Goal: Task Accomplishment & Management: Manage account settings

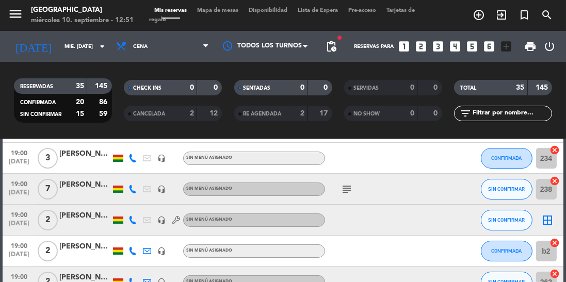
scroll to position [235, 0]
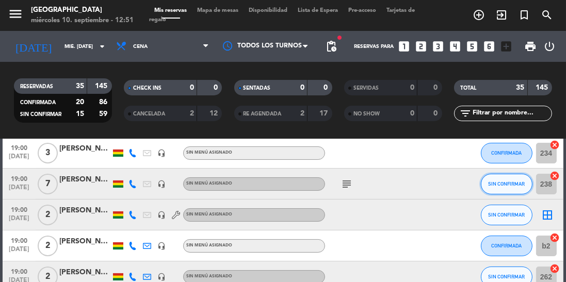
click at [513, 182] on span "SIN CONFIRMAR" at bounding box center [506, 184] width 37 height 6
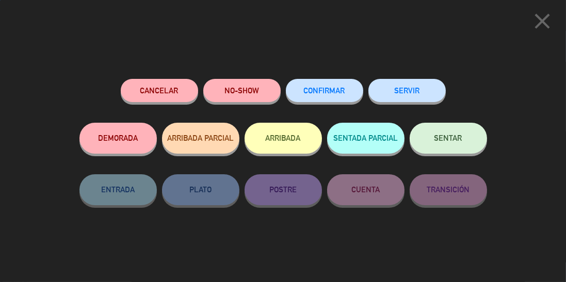
click at [314, 80] on div "CONFIRMAR" at bounding box center [324, 101] width 77 height 44
click at [333, 90] on span "CONFIRMAR" at bounding box center [324, 90] width 41 height 9
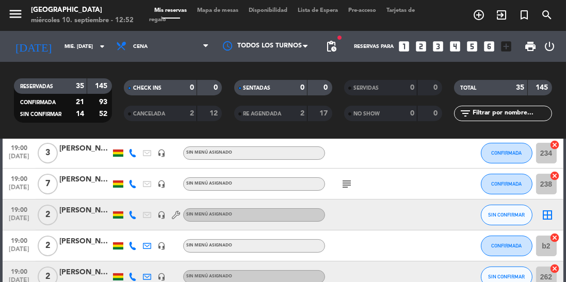
click at [136, 213] on icon at bounding box center [133, 215] width 8 height 8
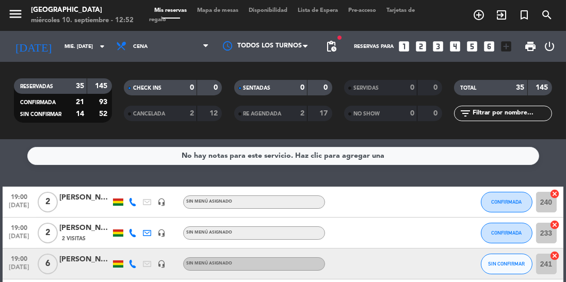
scroll to position [66, 0]
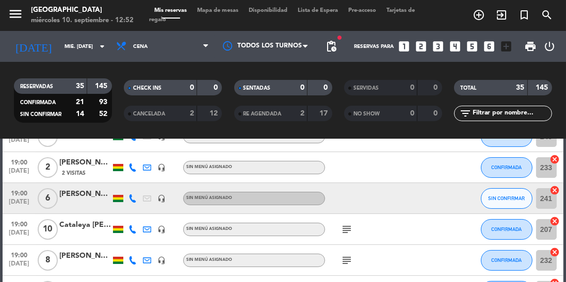
click at [133, 202] on icon at bounding box center [133, 199] width 8 height 8
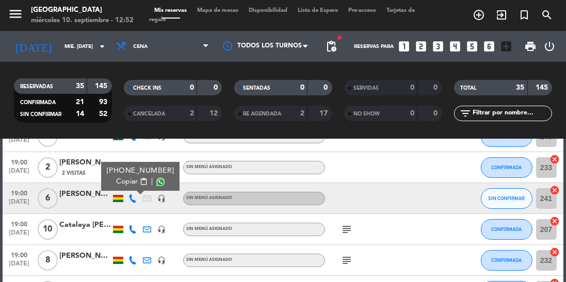
click at [156, 183] on span at bounding box center [160, 182] width 8 height 8
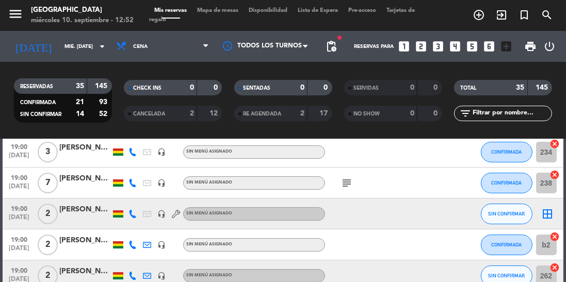
scroll to position [245, 0]
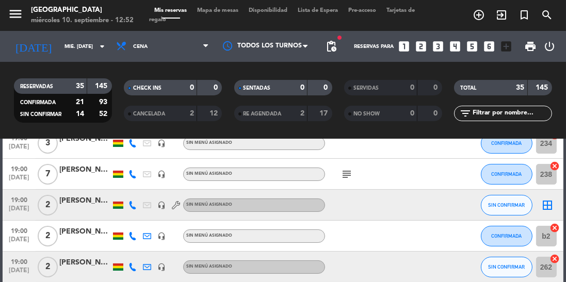
click at [131, 207] on icon at bounding box center [133, 205] width 8 height 8
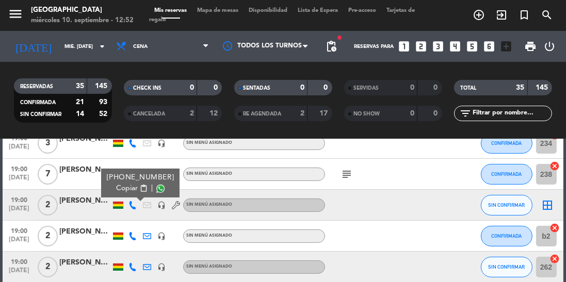
click at [156, 188] on span at bounding box center [160, 189] width 8 height 8
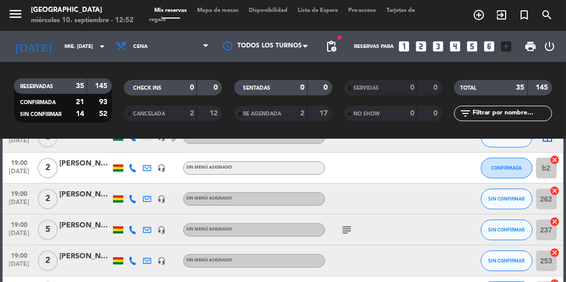
click at [133, 201] on icon at bounding box center [133, 199] width 8 height 8
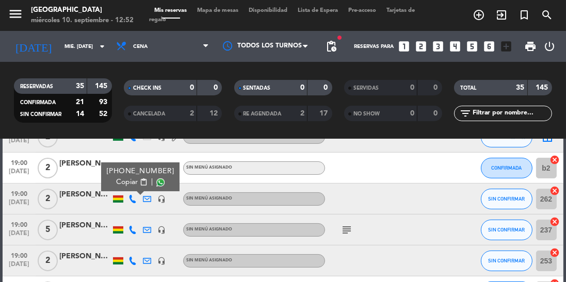
click at [156, 184] on span at bounding box center [160, 183] width 8 height 8
click at [132, 233] on icon at bounding box center [133, 230] width 8 height 8
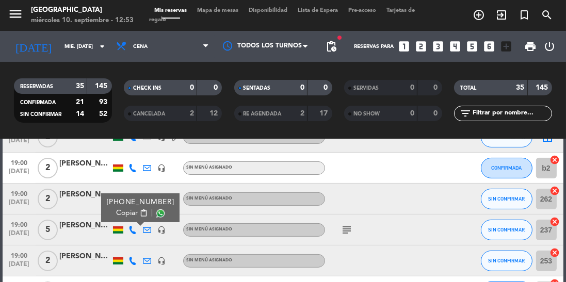
click at [156, 217] on span at bounding box center [160, 214] width 8 height 8
click at [134, 262] on icon at bounding box center [133, 261] width 8 height 8
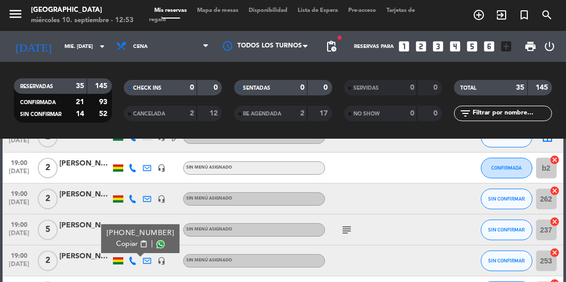
click at [156, 246] on span at bounding box center [160, 245] width 8 height 8
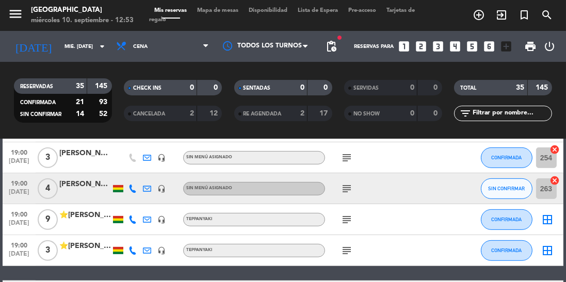
scroll to position [509, 0]
click at [131, 185] on icon at bounding box center [133, 189] width 8 height 8
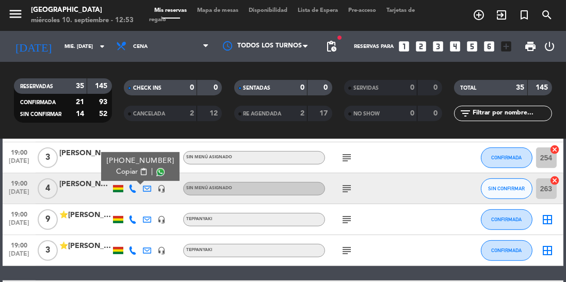
click at [156, 172] on span at bounding box center [160, 172] width 8 height 8
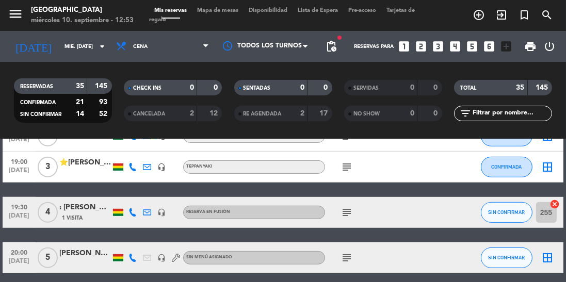
scroll to position [595, 0]
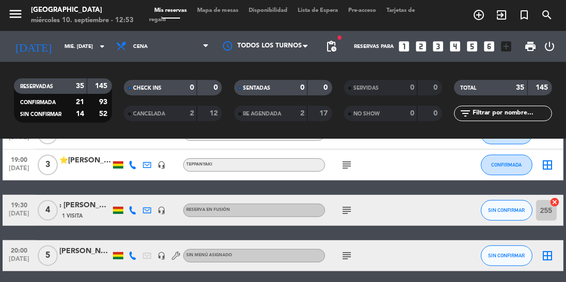
click at [342, 212] on icon "subject" at bounding box center [347, 210] width 12 height 12
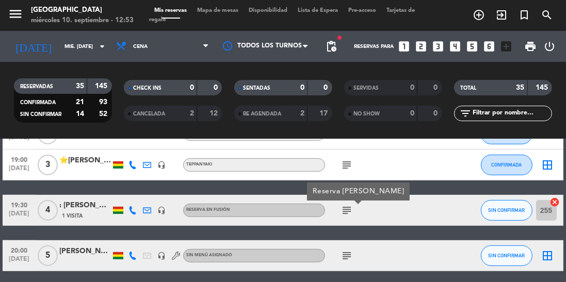
click at [331, 242] on div "subject" at bounding box center [368, 256] width 87 height 30
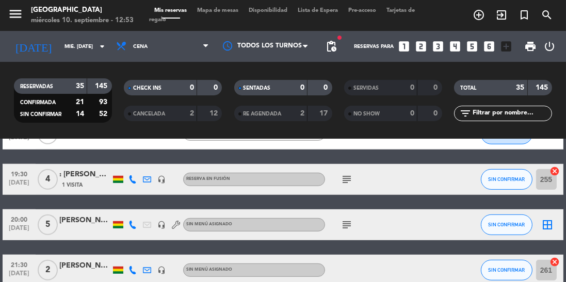
scroll to position [629, 0]
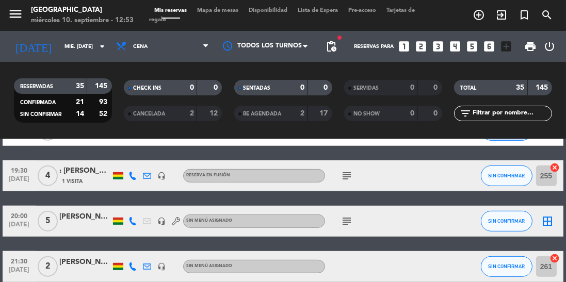
click at [81, 176] on div ": [PERSON_NAME]" at bounding box center [85, 171] width 52 height 12
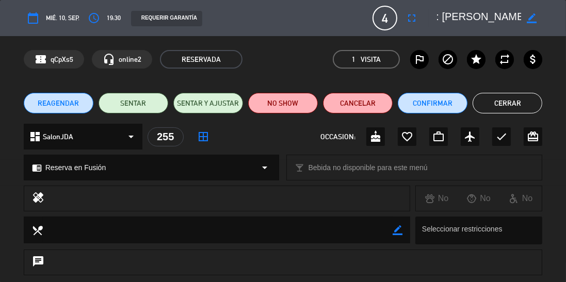
scroll to position [190, 0]
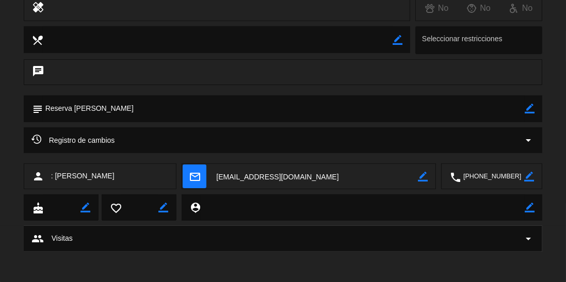
click at [318, 144] on div "Registro de cambios arrow_drop_down" at bounding box center [283, 140] width 504 height 12
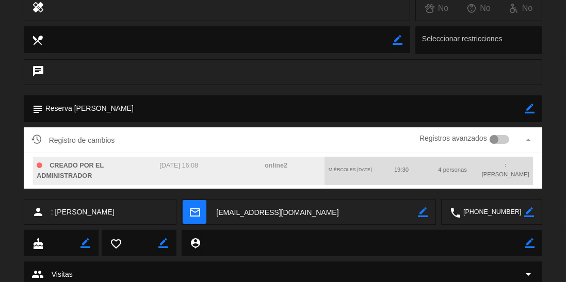
scroll to position [0, 0]
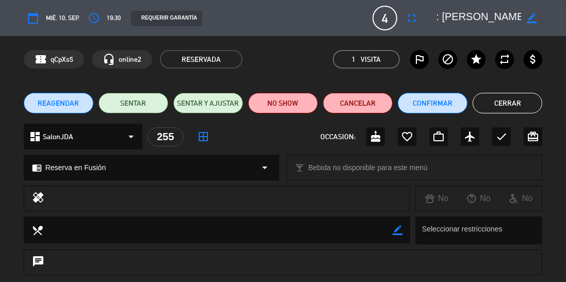
click at [498, 99] on button "Cerrar" at bounding box center [508, 103] width 70 height 21
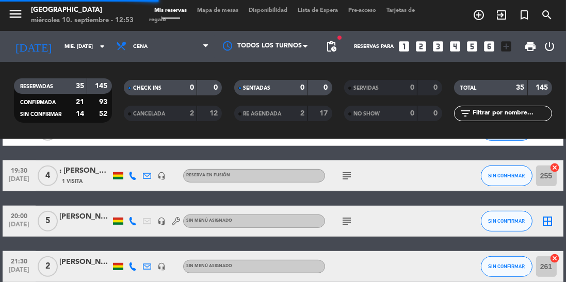
scroll to position [694, 0]
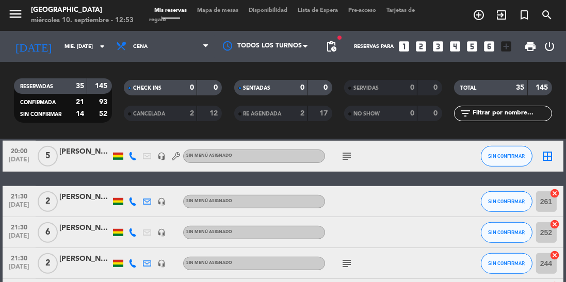
click at [343, 159] on icon "subject" at bounding box center [347, 156] width 12 height 12
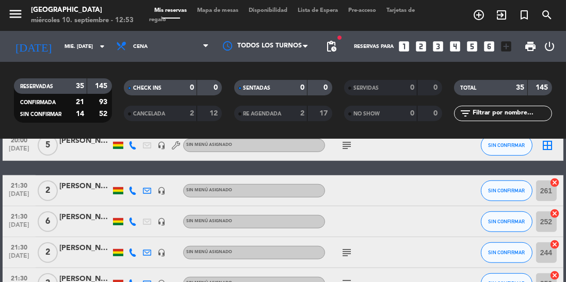
scroll to position [720, 0]
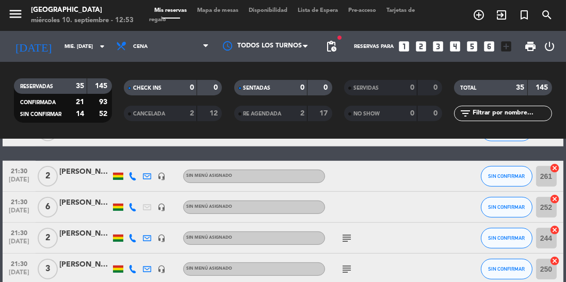
click at [352, 238] on icon "subject" at bounding box center [347, 238] width 12 height 12
click at [134, 174] on icon at bounding box center [133, 176] width 8 height 8
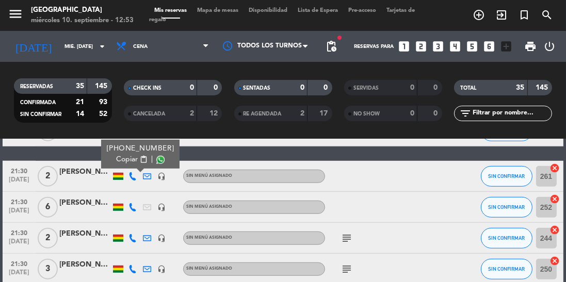
click at [156, 162] on span at bounding box center [160, 160] width 8 height 8
click at [130, 209] on icon at bounding box center [133, 207] width 8 height 8
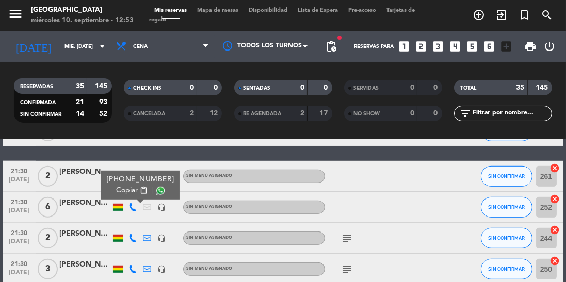
click at [156, 194] on span at bounding box center [160, 191] width 8 height 8
click at [131, 236] on icon at bounding box center [133, 238] width 8 height 8
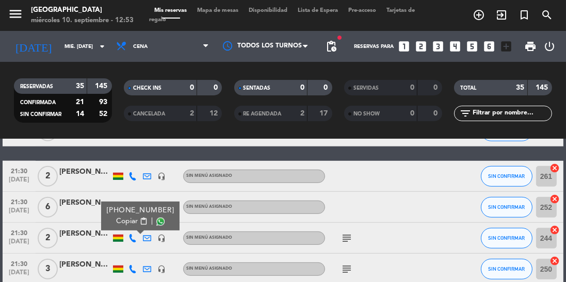
click at [156, 219] on span at bounding box center [160, 222] width 8 height 8
click at [133, 272] on icon at bounding box center [133, 269] width 8 height 8
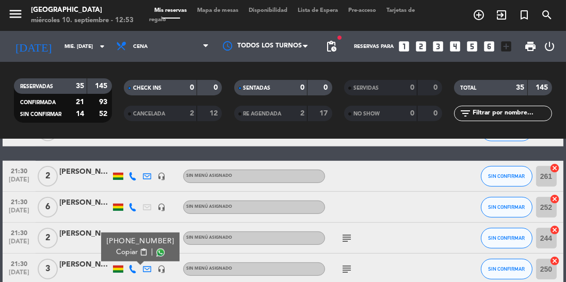
click at [156, 254] on span at bounding box center [160, 253] width 8 height 8
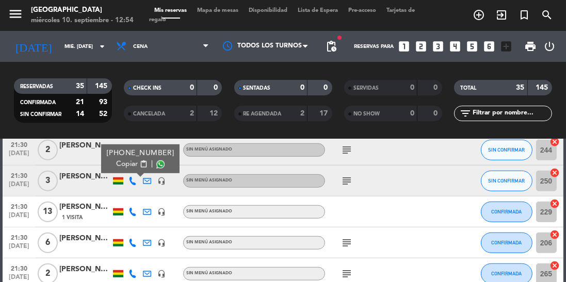
scroll to position [829, 0]
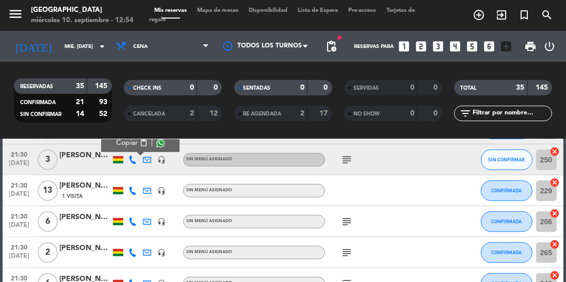
click at [131, 192] on icon at bounding box center [133, 191] width 8 height 8
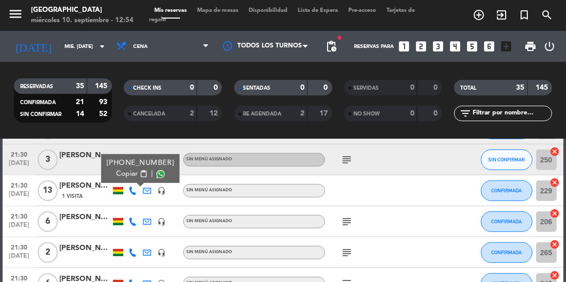
click at [156, 175] on span at bounding box center [160, 174] width 8 height 8
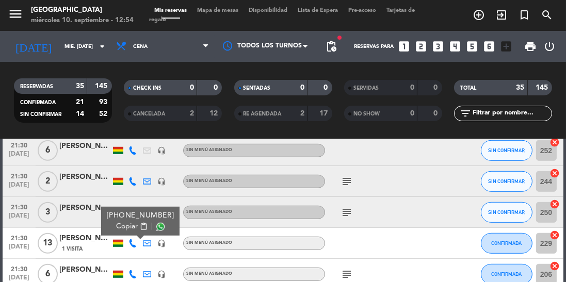
scroll to position [773, 0]
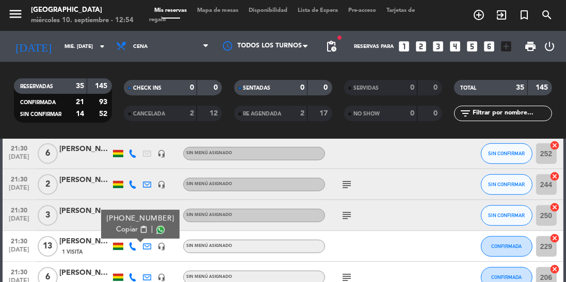
click at [347, 219] on icon "subject" at bounding box center [347, 216] width 12 height 12
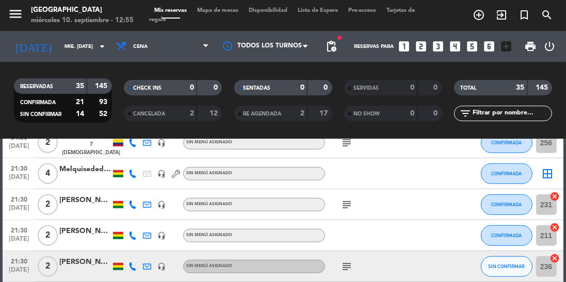
scroll to position [1034, 0]
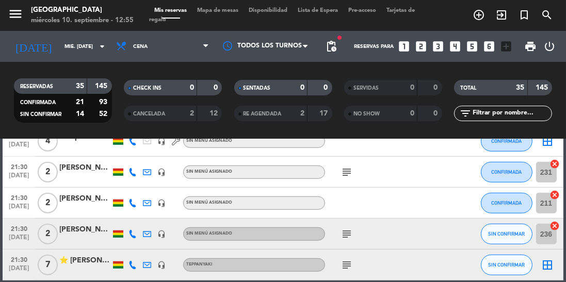
click at [347, 232] on icon "subject" at bounding box center [347, 234] width 12 height 12
click at [132, 264] on icon at bounding box center [133, 265] width 8 height 8
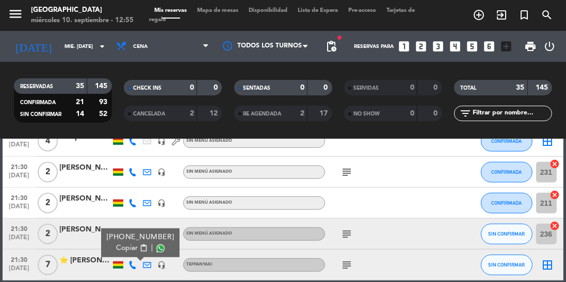
click at [156, 251] on span at bounding box center [160, 249] width 8 height 8
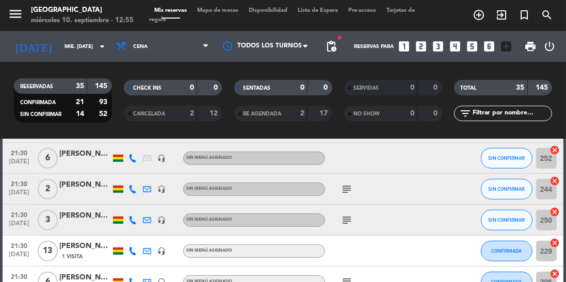
scroll to position [735, 0]
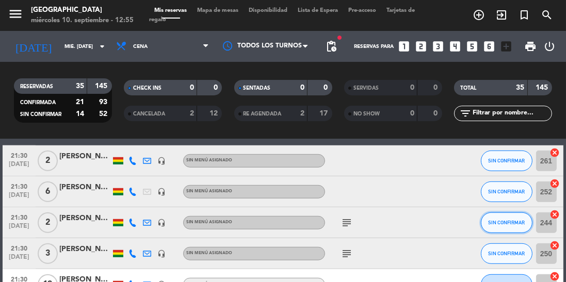
click at [500, 221] on span "SIN CONFIRMAR" at bounding box center [506, 223] width 37 height 6
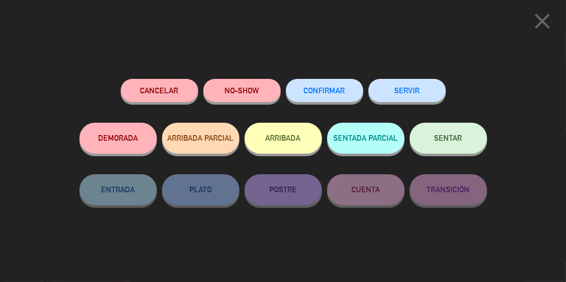
click at [329, 91] on span "CONFIRMAR" at bounding box center [324, 90] width 41 height 9
